Goal: Task Accomplishment & Management: Complete application form

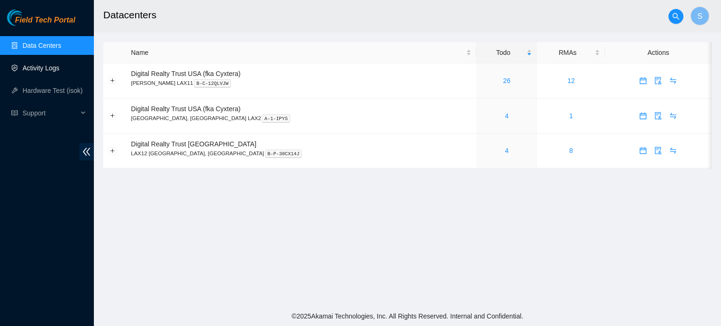
click at [55, 72] on link "Activity Logs" at bounding box center [41, 68] width 37 height 8
click at [39, 65] on link "Activity Logs" at bounding box center [41, 68] width 37 height 8
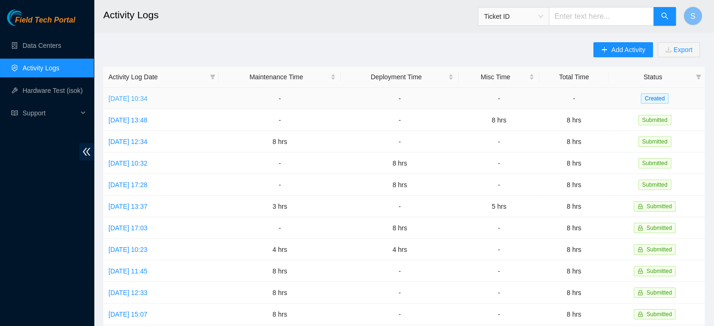
click at [147, 100] on link "[DATE] 10:34" at bounding box center [127, 99] width 39 height 8
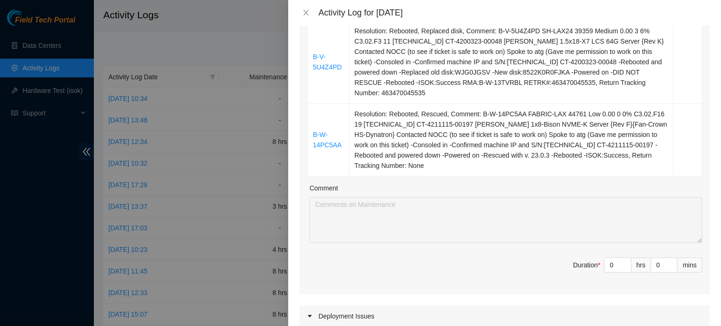
scroll to position [188, 0]
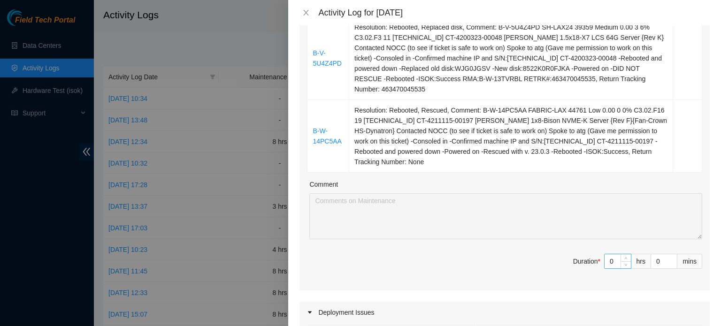
click at [610, 254] on input "0" at bounding box center [618, 261] width 26 height 14
type input "08"
type input "8"
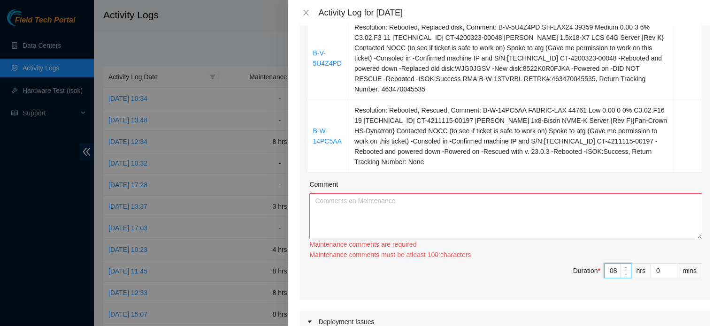
type input "0"
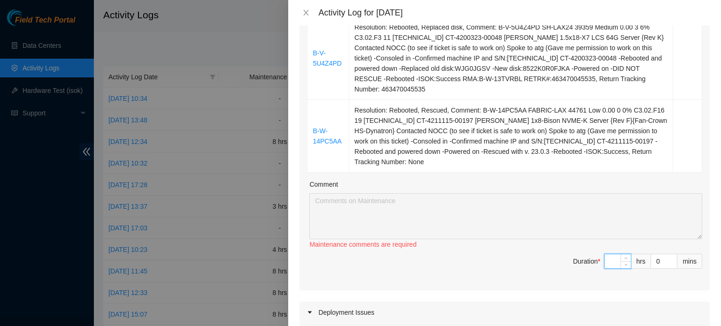
type input "8"
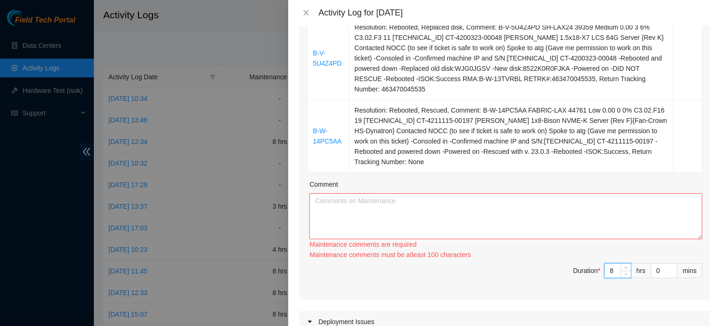
type input "8"
click at [605, 218] on textarea "Comment" at bounding box center [505, 216] width 393 height 46
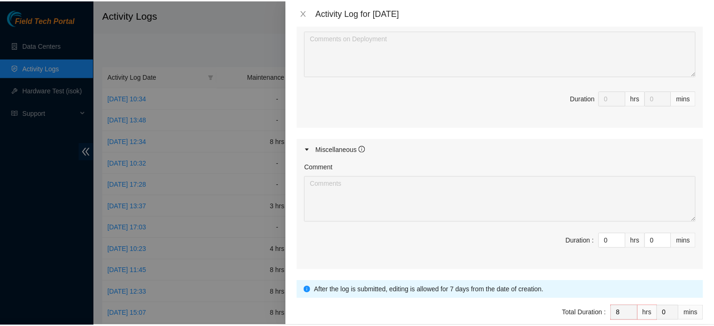
scroll to position [563, 0]
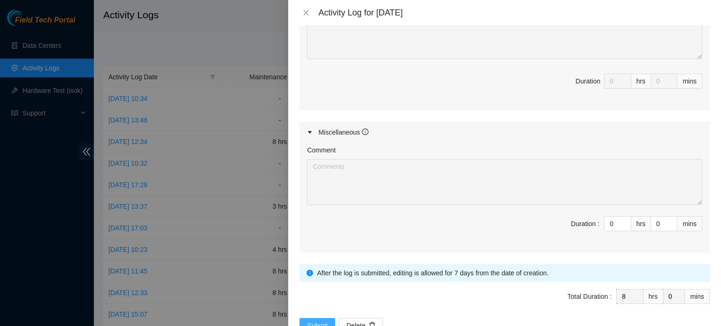
type textarea "Started my day logging into my akamai field tech portal and worked on a couple …"
click at [322, 321] on span "Submit" at bounding box center [317, 326] width 21 height 10
